Goal: Task Accomplishment & Management: Use online tool/utility

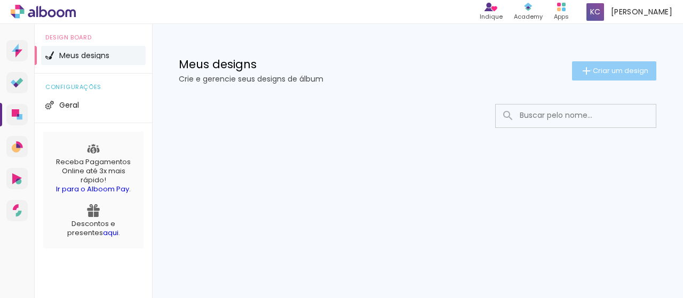
click at [589, 70] on iron-icon at bounding box center [586, 71] width 13 height 13
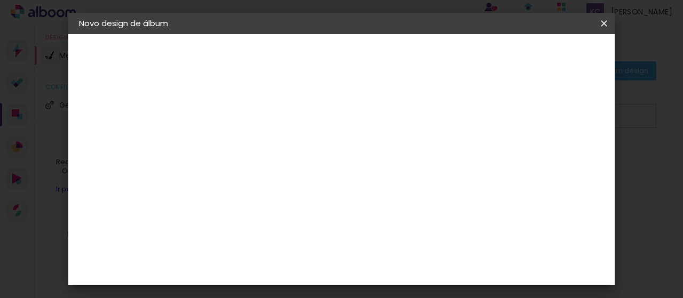
click at [253, 146] on input at bounding box center [253, 143] width 0 height 17
type input "[PERSON_NAME] 1 aninho"
type paper-input "[PERSON_NAME] 1 aninho"
click at [363, 50] on paper-button "Avançar" at bounding box center [336, 56] width 52 height 18
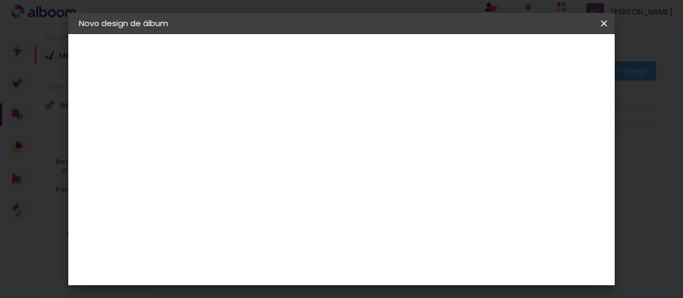
click at [319, 196] on input at bounding box center [281, 202] width 108 height 13
click at [433, 165] on paper-item "Tamanho Livre" at bounding box center [402, 161] width 102 height 23
click at [0, 0] on slot "Avançar" at bounding box center [0, 0] width 0 height 0
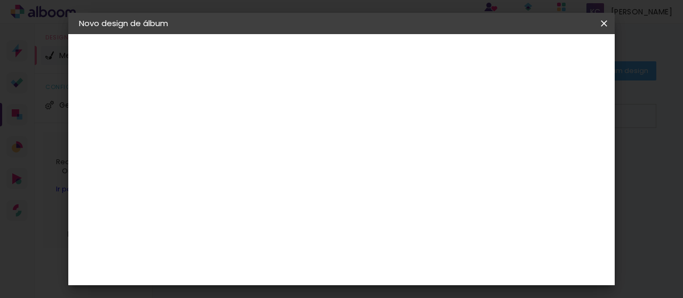
click at [537, 60] on span "Iniciar design" at bounding box center [512, 56] width 49 height 7
